Goal: Task Accomplishment & Management: Use online tool/utility

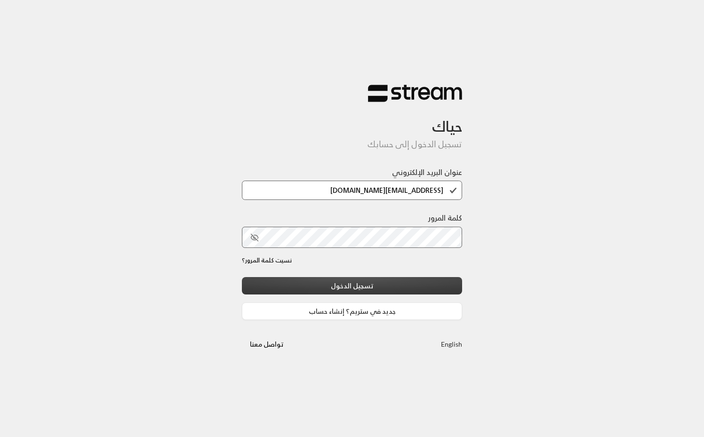
type input "[EMAIL_ADDRESS][DOMAIN_NAME]"
click at [368, 281] on button "تسجيل الدخول" at bounding box center [352, 285] width 220 height 17
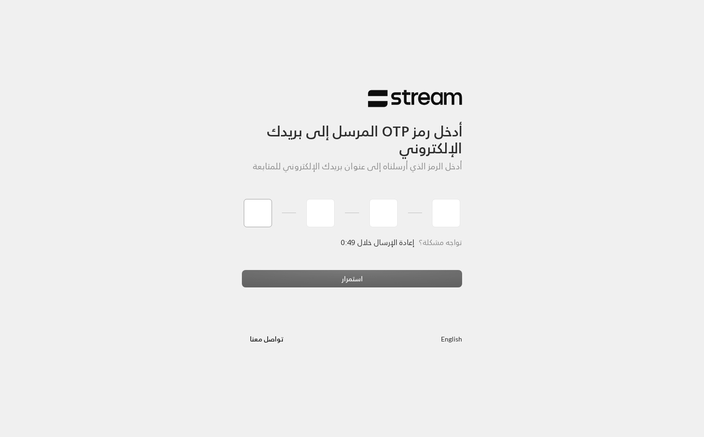
type input "4"
type input "7"
type input "9"
type input "1"
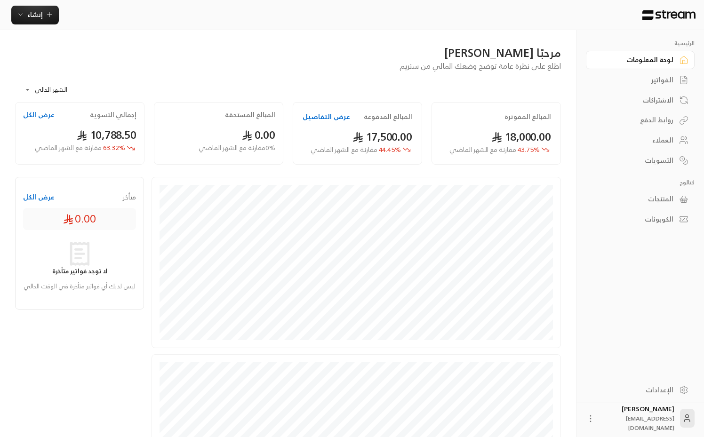
click at [655, 78] on div "الفواتير" at bounding box center [635, 79] width 76 height 9
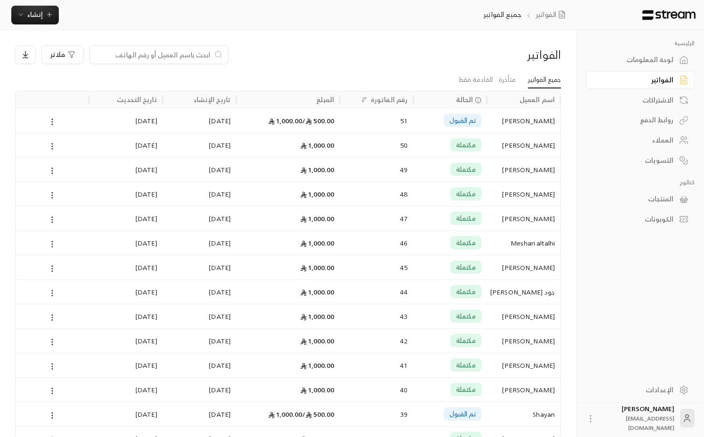
scroll to position [354, 0]
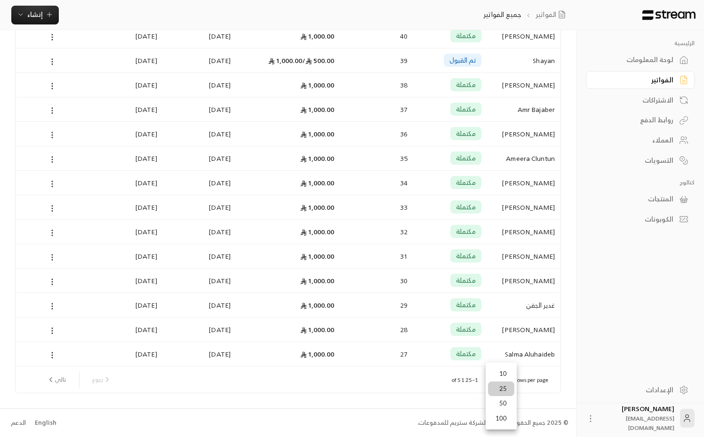
click at [446, 389] on div at bounding box center [352, 218] width 704 height 437
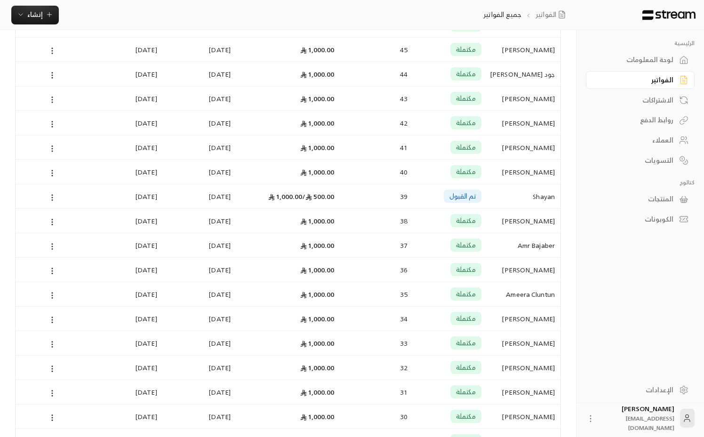
scroll to position [0, 0]
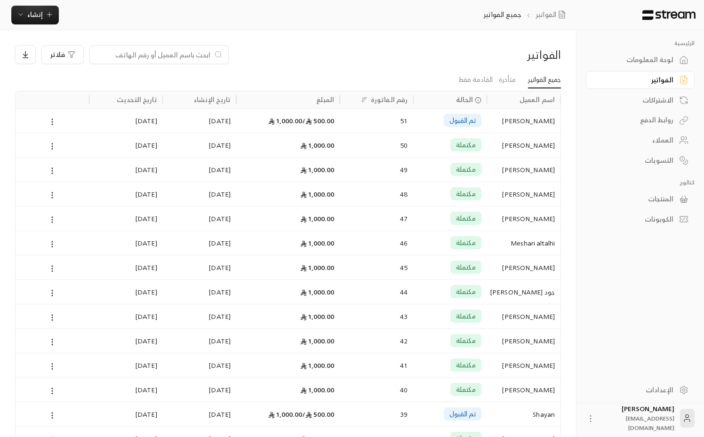
click at [163, 54] on input at bounding box center [152, 54] width 115 height 10
type input "شموخ"
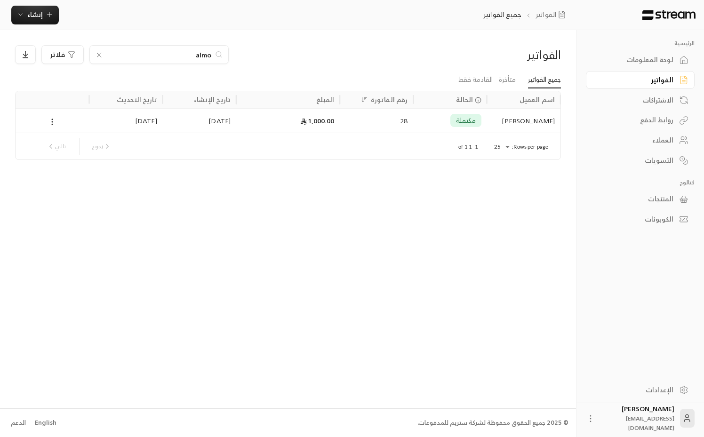
click at [177, 55] on input "almo" at bounding box center [159, 54] width 104 height 10
type input "غدير"
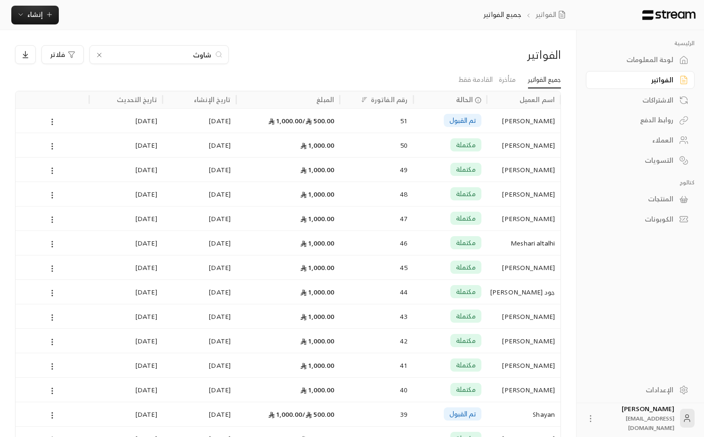
type input "شاوثي"
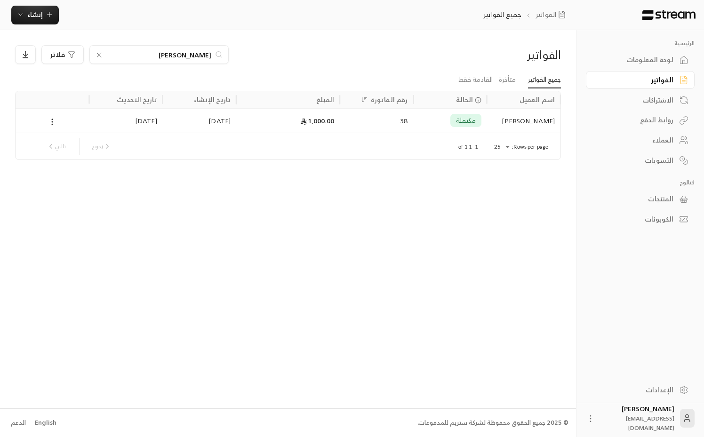
type input "[PERSON_NAME]"
type input "ساره"
type input "[PERSON_NAME]"
click at [545, 120] on div "[PERSON_NAME]" at bounding box center [523, 121] width 62 height 24
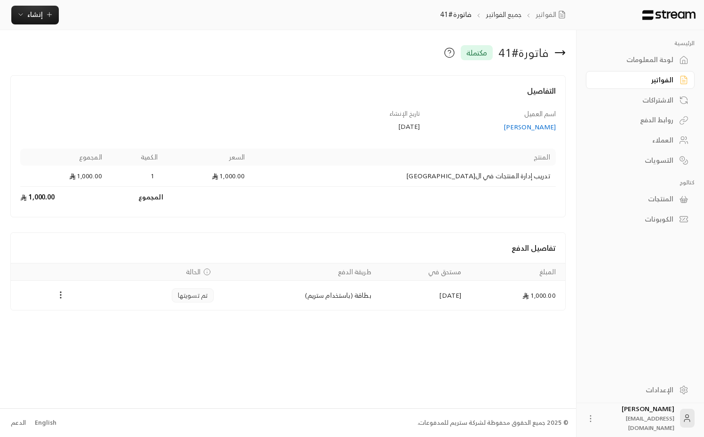
click at [548, 129] on div "[PERSON_NAME]" at bounding box center [491, 126] width 127 height 9
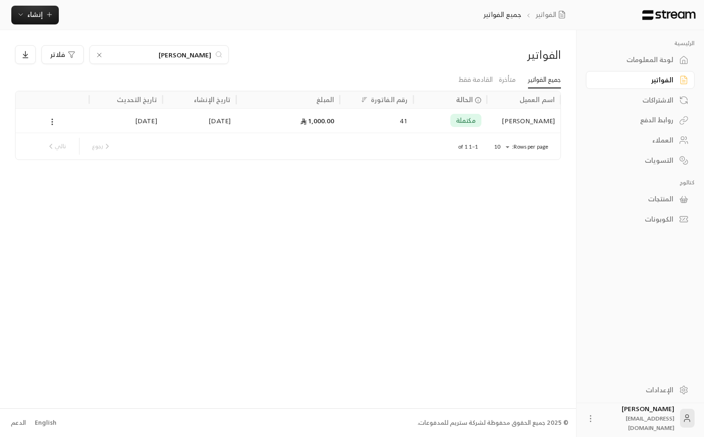
click at [192, 53] on input "[PERSON_NAME]" at bounding box center [159, 54] width 104 height 10
type input "meshar"
type input "amer"
type input "baja"
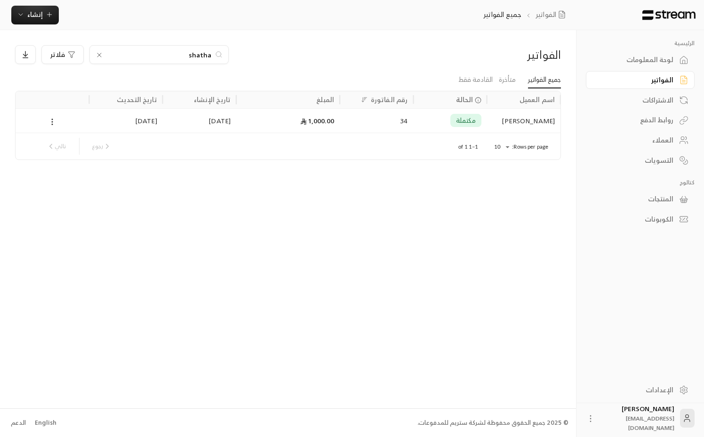
type input "shatha"
type input "ameera"
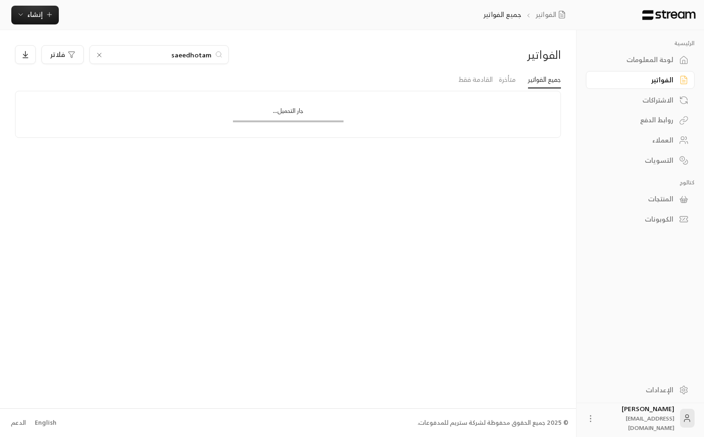
type input "o"
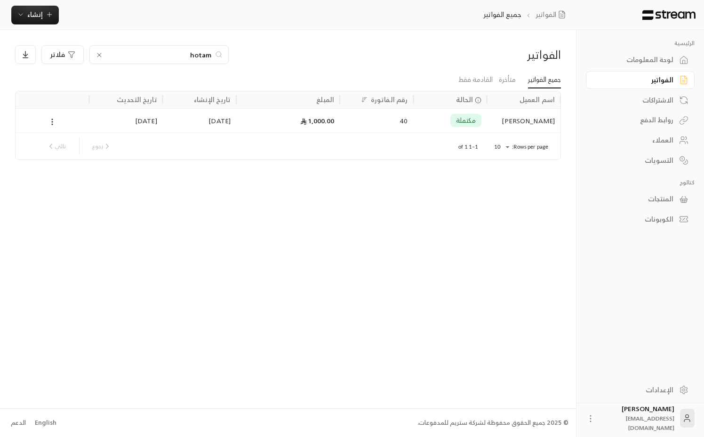
type input "hotam"
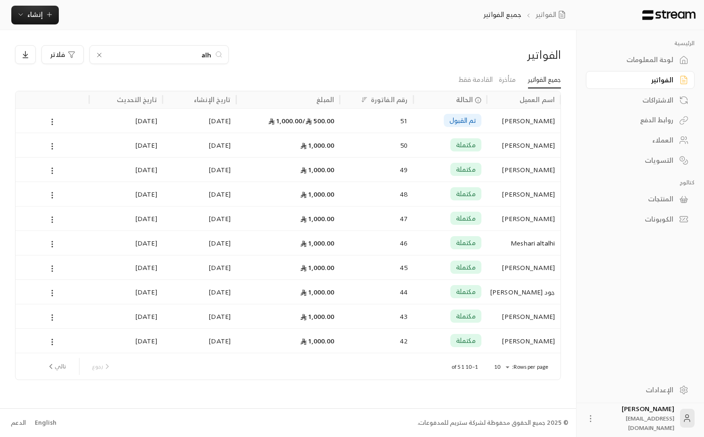
type input "alhe"
type input "alhi"
type input "الهلالي"
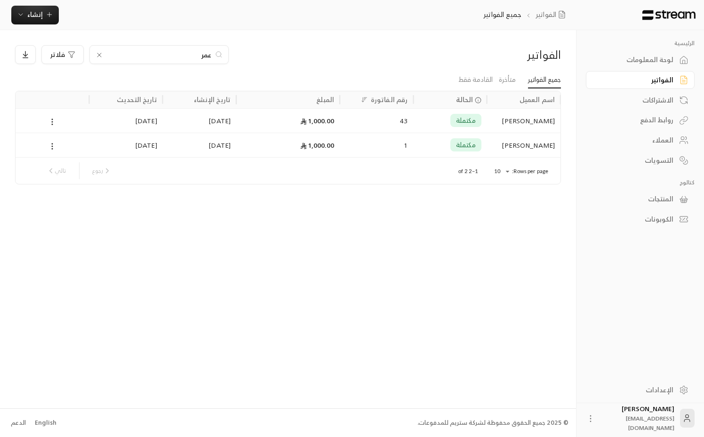
type input "عمر"
type input "[PERSON_NAME]"
type input "جود"
type input "العنود"
type input "[PERSON_NAME]"
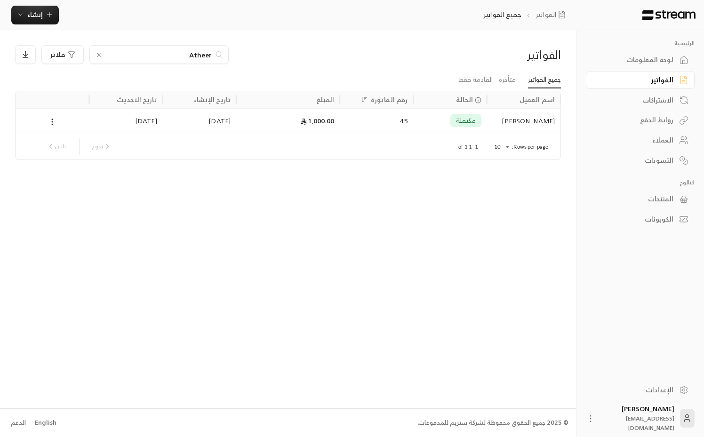
type input "Atheer"
type input "amani"
